Goal: Task Accomplishment & Management: Use online tool/utility

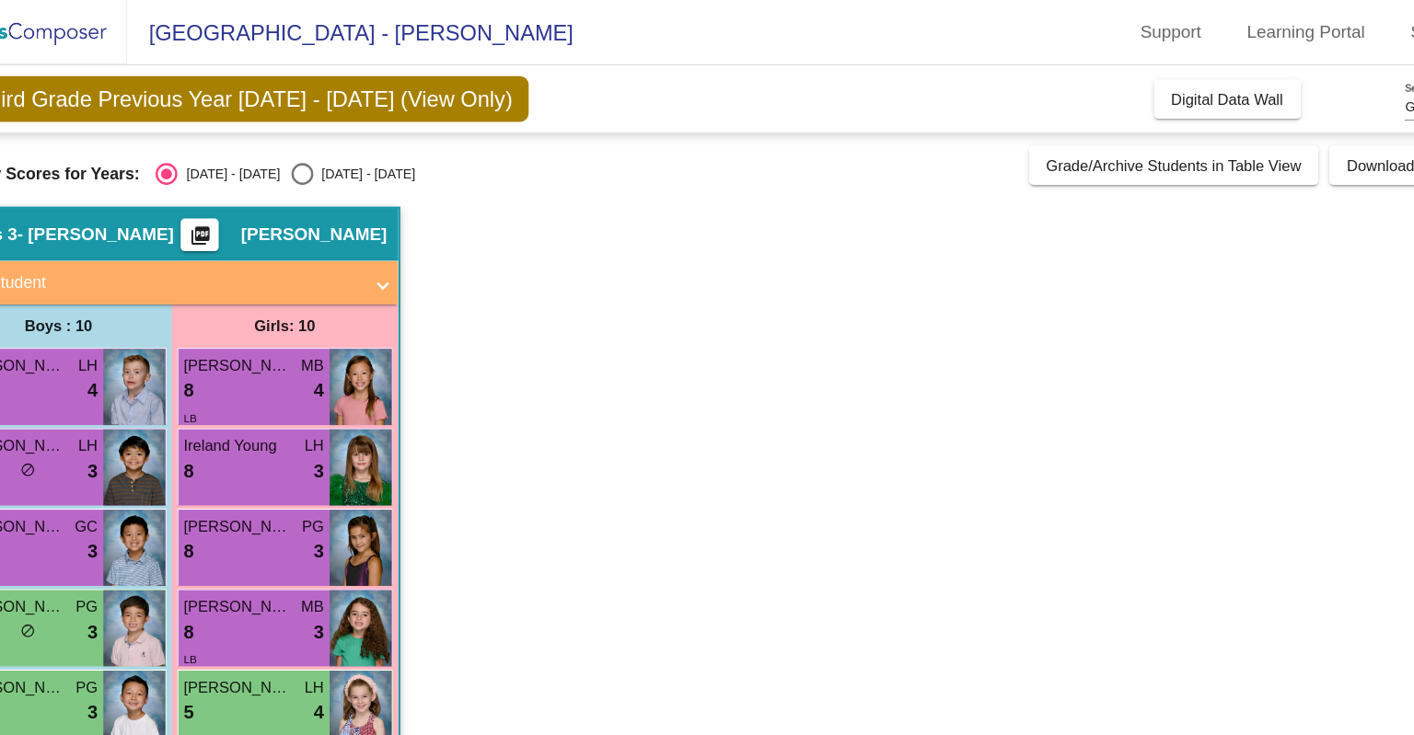
click at [235, 198] on mat-icon "picture_as_pdf" at bounding box center [246, 204] width 22 height 26
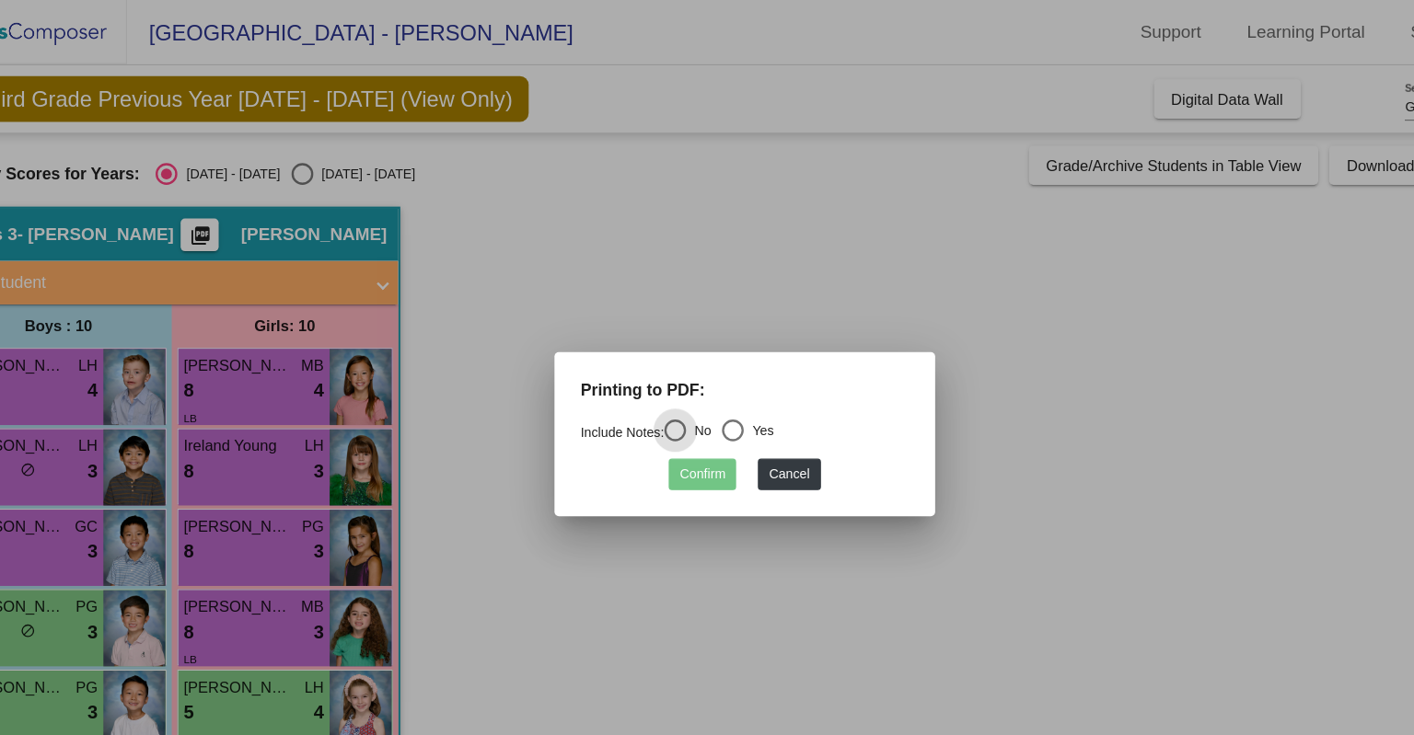
click at [704, 364] on div "Select an option" at bounding box center [697, 364] width 18 height 18
click at [697, 374] on input "Yes" at bounding box center [696, 374] width 1 height 1
radio input "true"
click at [678, 409] on button "Confirm" at bounding box center [670, 401] width 57 height 27
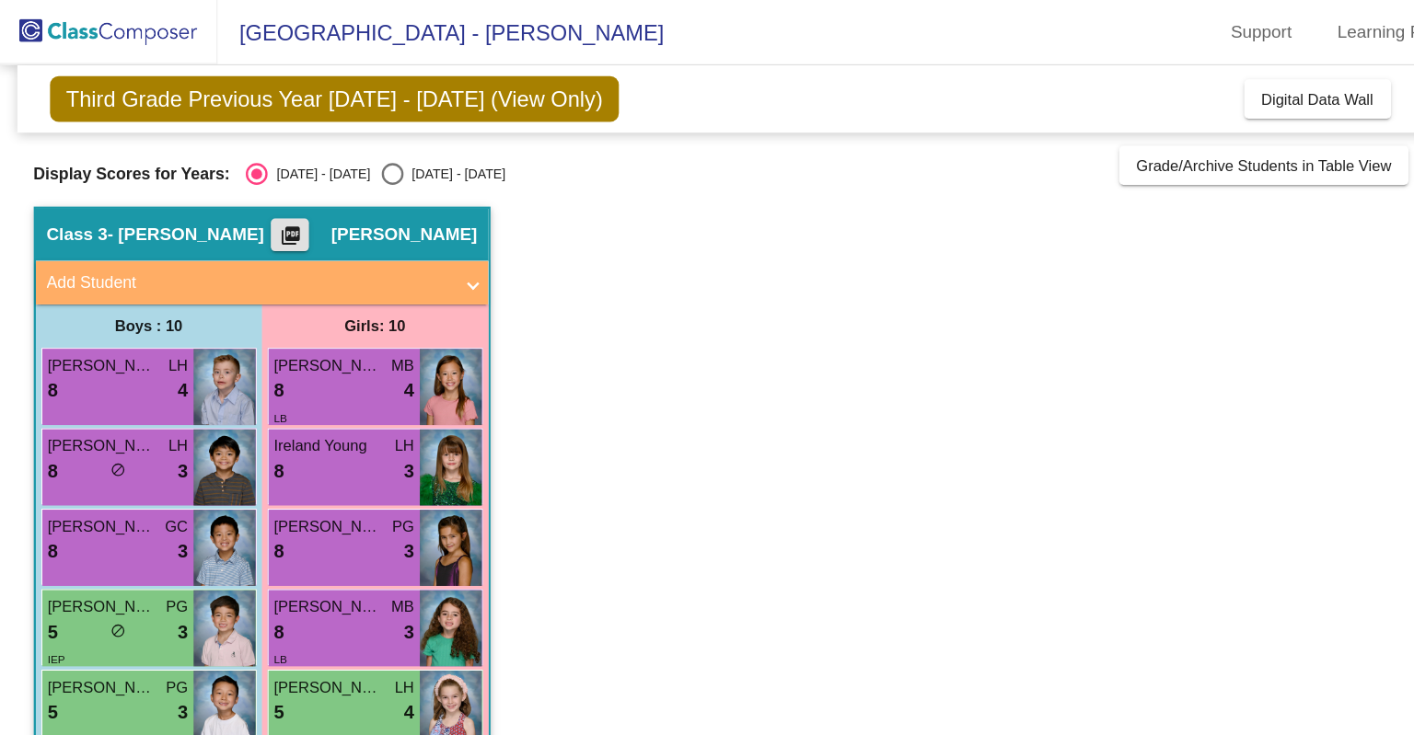
click at [644, 595] on app-classroom "Class 3 - [PERSON_NAME] picture_as_pdf [PERSON_NAME] Add Student First Name Las…" at bounding box center [708, 590] width 1358 height 830
